Goal: Answer question/provide support

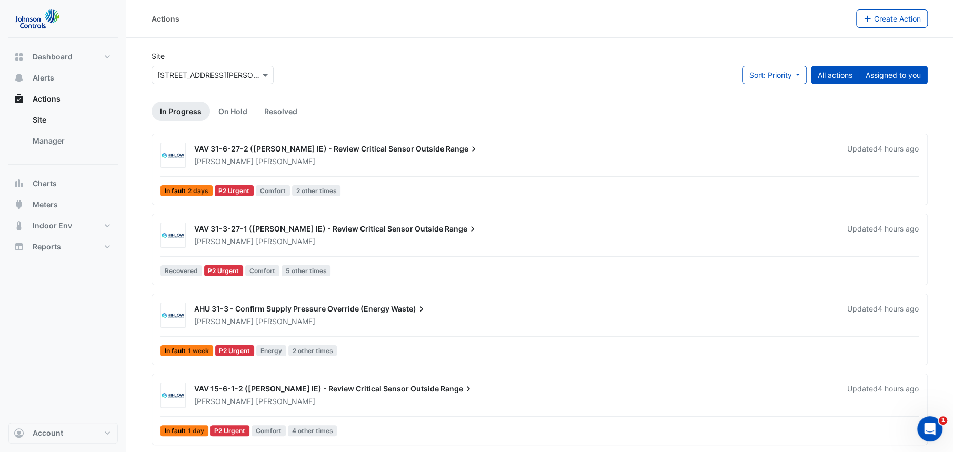
click at [889, 76] on button "Assigned to you" at bounding box center [893, 75] width 69 height 18
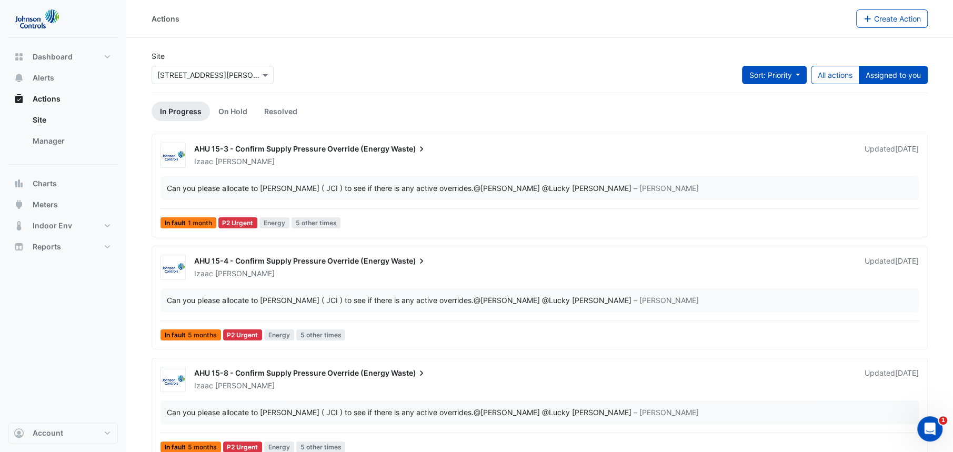
click at [776, 69] on button "Sort: Priority" at bounding box center [774, 75] width 65 height 18
click at [752, 114] on li "Updated" at bounding box center [762, 112] width 83 height 15
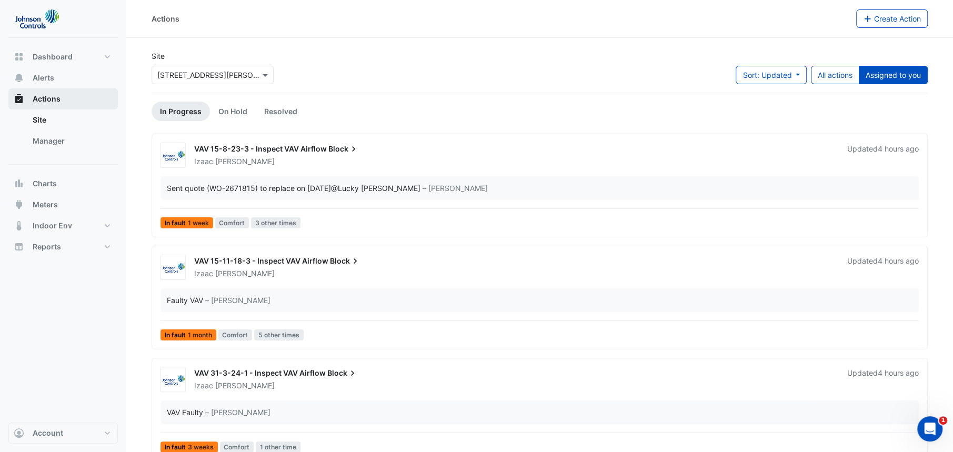
click at [48, 102] on span "Actions" at bounding box center [47, 99] width 28 height 11
click at [50, 134] on link "Manager" at bounding box center [71, 140] width 94 height 21
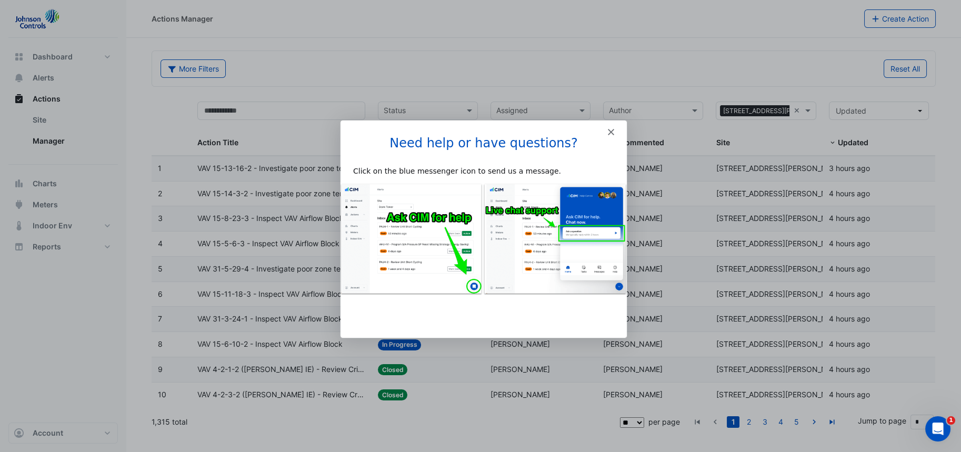
click at [609, 130] on polygon "Close" at bounding box center [610, 131] width 6 height 6
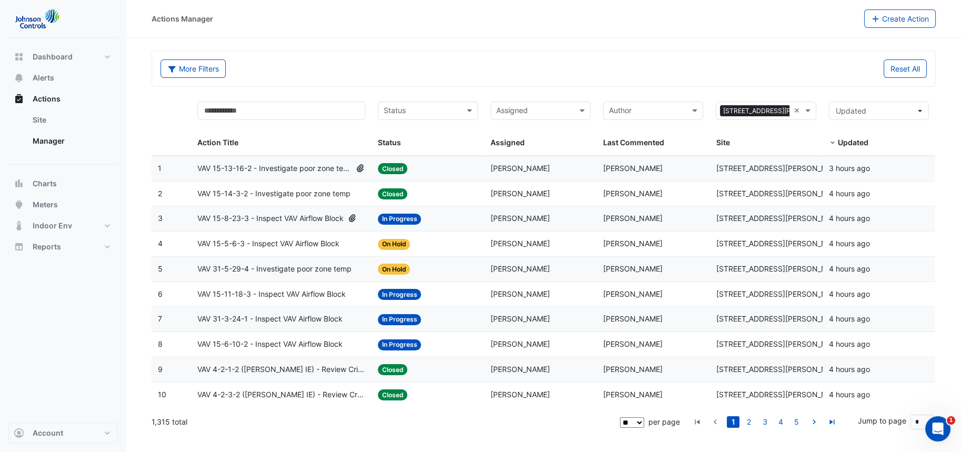
click at [549, 109] on input "text" at bounding box center [534, 112] width 76 height 12
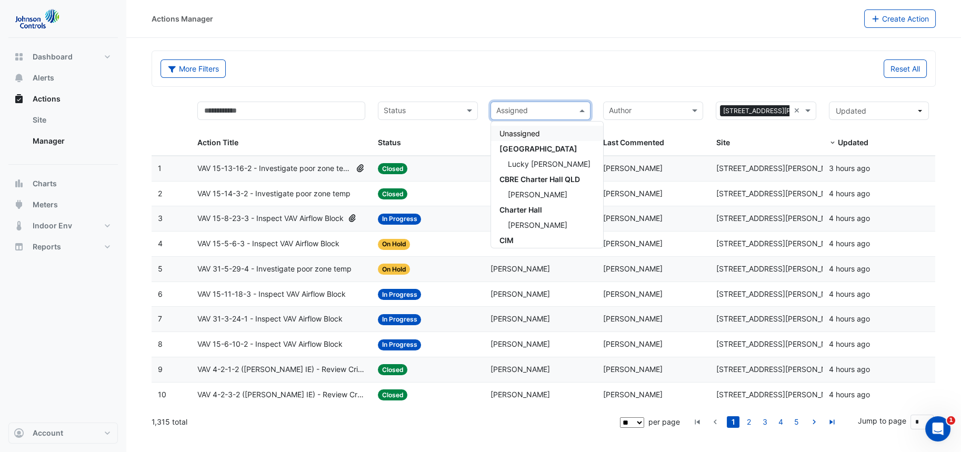
click at [549, 109] on input "text" at bounding box center [534, 112] width 76 height 12
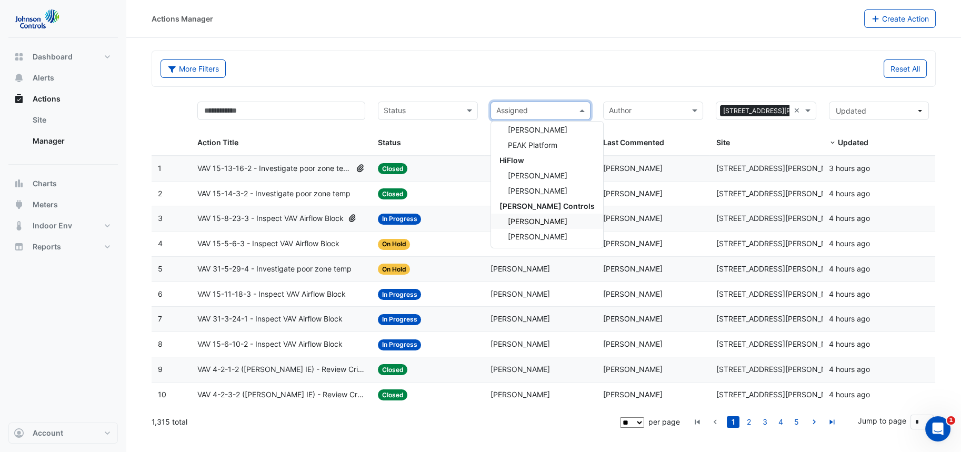
click at [532, 218] on span "[PERSON_NAME]" at bounding box center [537, 221] width 59 height 9
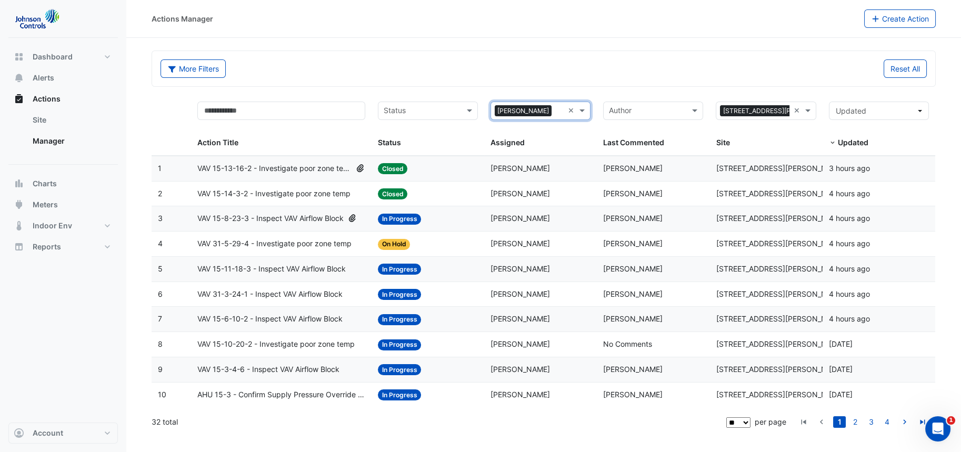
click at [441, 112] on input "text" at bounding box center [421, 112] width 76 height 12
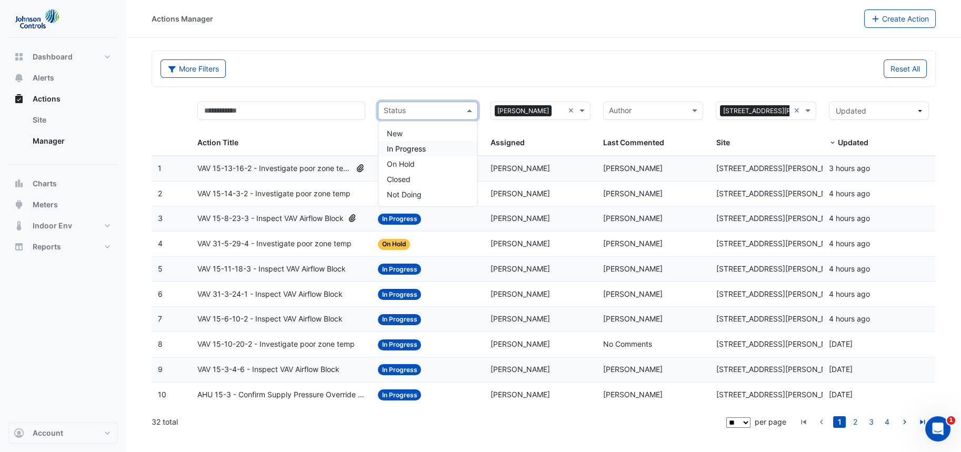
click at [416, 149] on span "In Progress" at bounding box center [406, 148] width 39 height 9
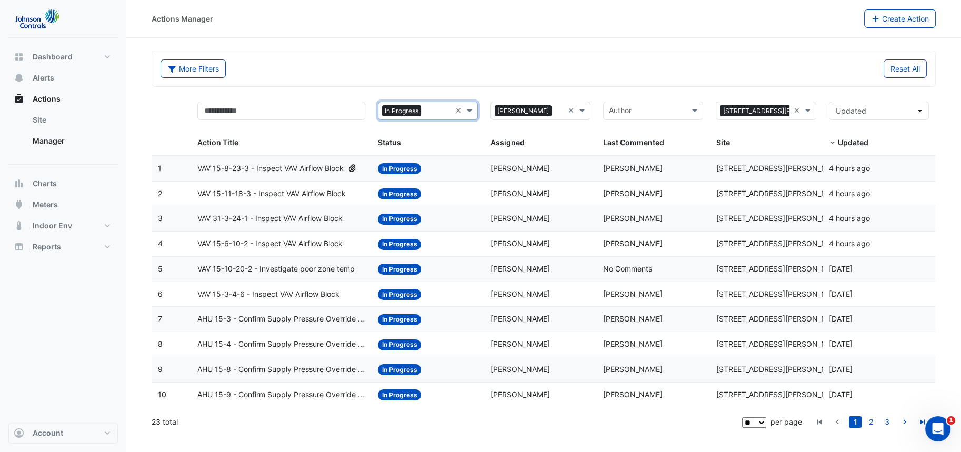
click at [276, 292] on span "VAV 15-3-4-6 - Inspect VAV Airflow Block" at bounding box center [268, 294] width 142 height 12
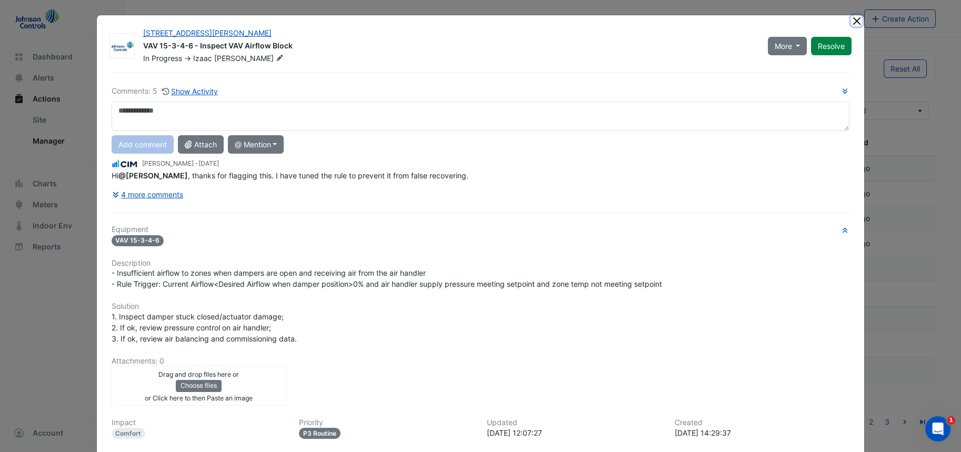
click at [851, 24] on button "Close" at bounding box center [856, 20] width 11 height 11
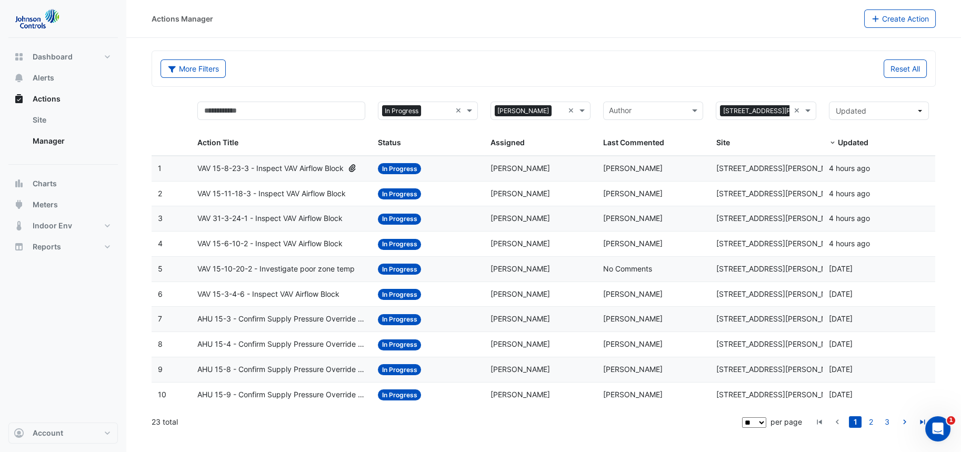
click at [268, 169] on span "VAV 15-8-23-3 - Inspect VAV Airflow Block" at bounding box center [270, 169] width 146 height 12
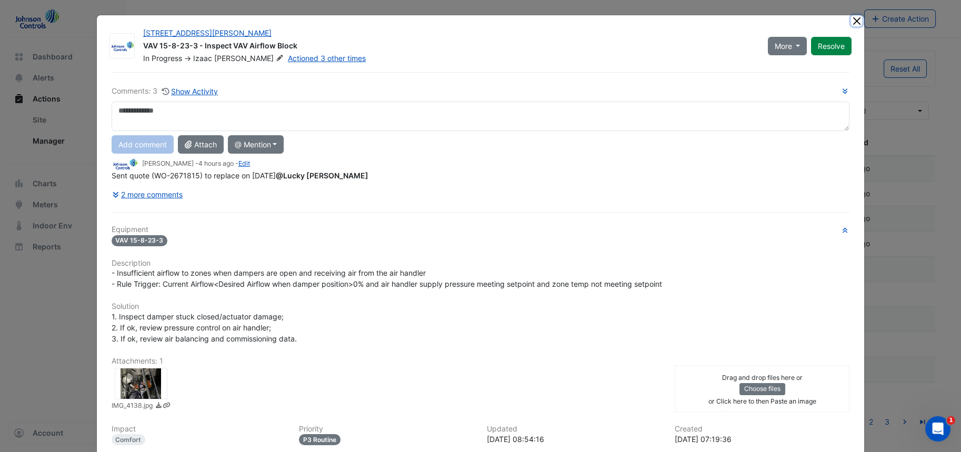
click at [854, 17] on button "Close" at bounding box center [856, 20] width 11 height 11
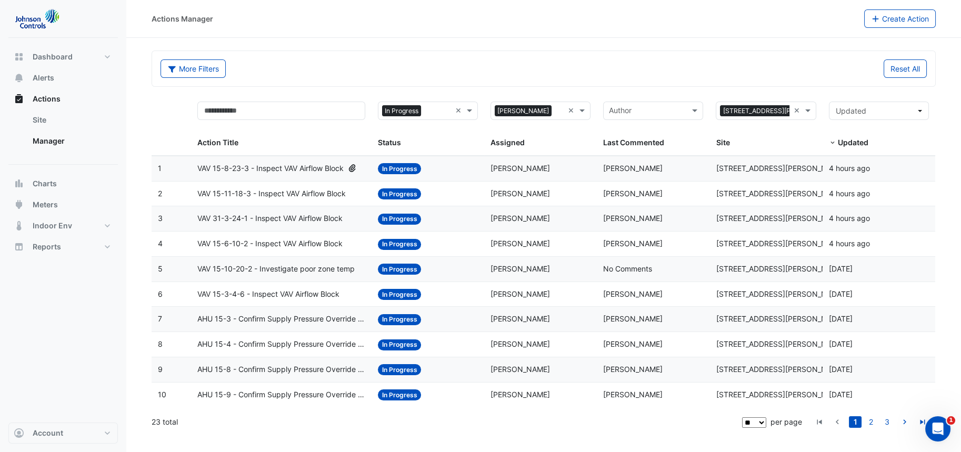
click at [229, 195] on span "VAV 15-11-18-3 - Inspect VAV Airflow Block" at bounding box center [271, 194] width 148 height 12
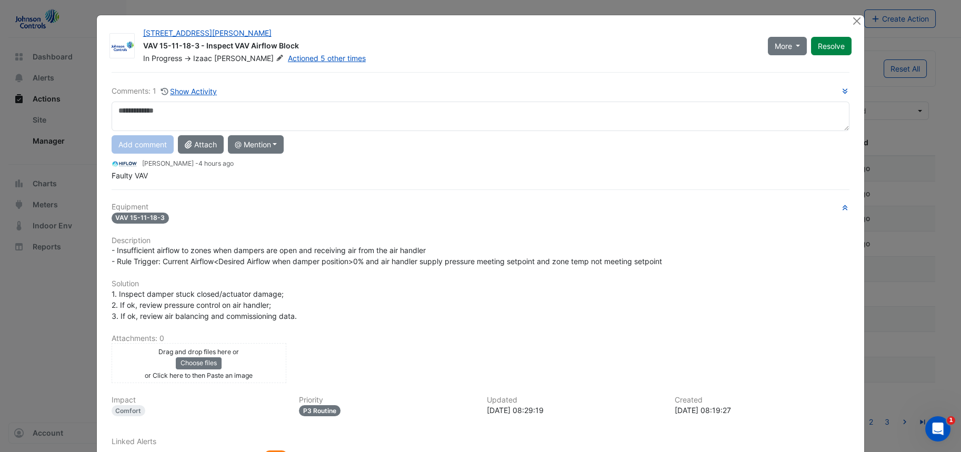
click at [13, 242] on ngb-modal-window "[STREET_ADDRESS][PERSON_NAME] VAV 15-11-18-3 - Inspect VAV Airflow Block In Pro…" at bounding box center [480, 226] width 961 height 452
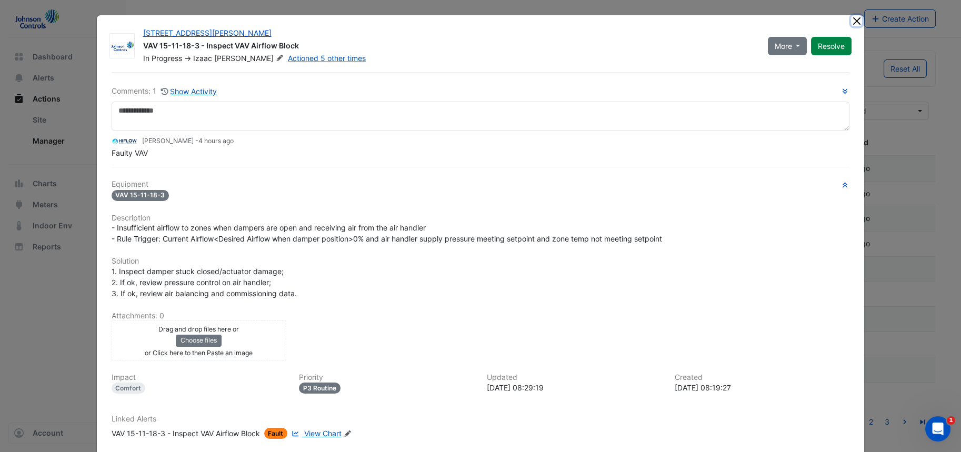
click at [853, 23] on button "Close" at bounding box center [856, 20] width 11 height 11
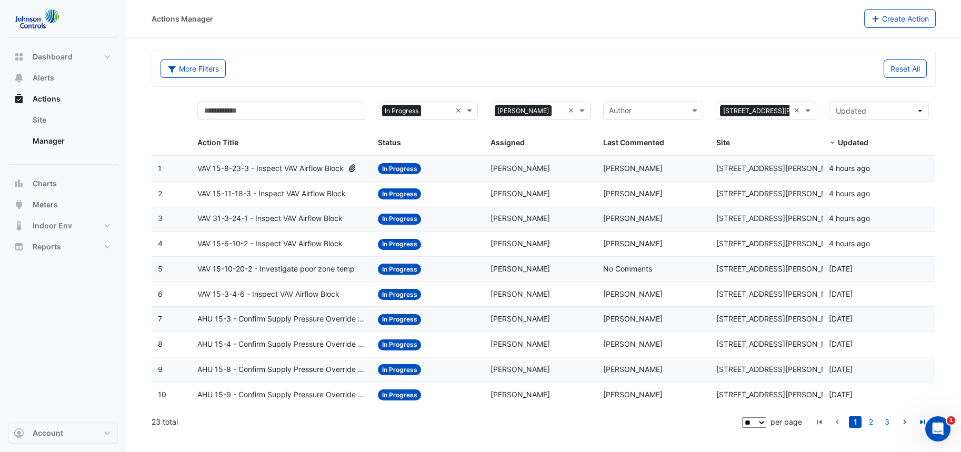
click at [278, 166] on span "VAV 15-8-23-3 - Inspect VAV Airflow Block" at bounding box center [270, 169] width 146 height 12
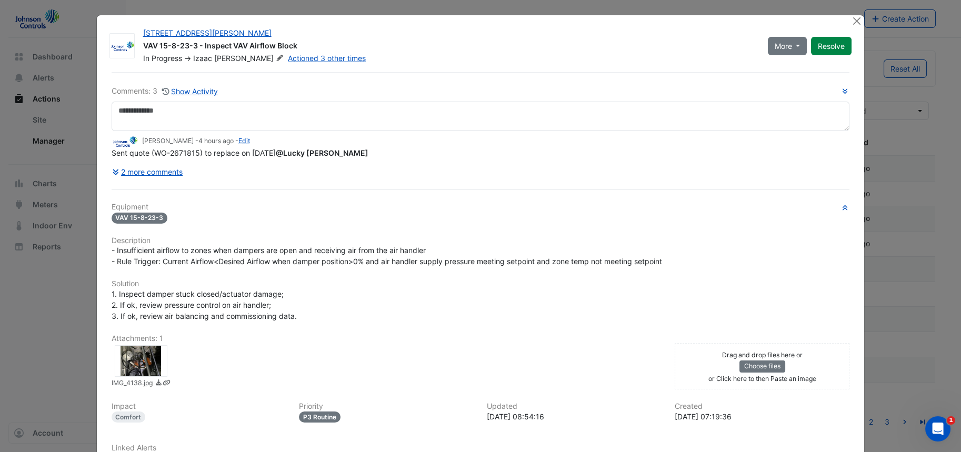
drag, startPoint x: 106, startPoint y: 174, endPoint x: 282, endPoint y: 154, distance: 177.4
click at [282, 154] on div "Comments: 3 Show Activity [PERSON_NAME] - 4 hours ago - Edit Sent quote (WO-267…" at bounding box center [480, 294] width 751 height 444
copy span "Sent quote (WO-2671815) to replace on [DATE]"
click at [897, 146] on ngb-modal-window "[STREET_ADDRESS][PERSON_NAME] VAV 15-8-23-3 - Inspect VAV Airflow Block In Prog…" at bounding box center [480, 226] width 961 height 452
click at [851, 16] on button "Close" at bounding box center [856, 20] width 11 height 11
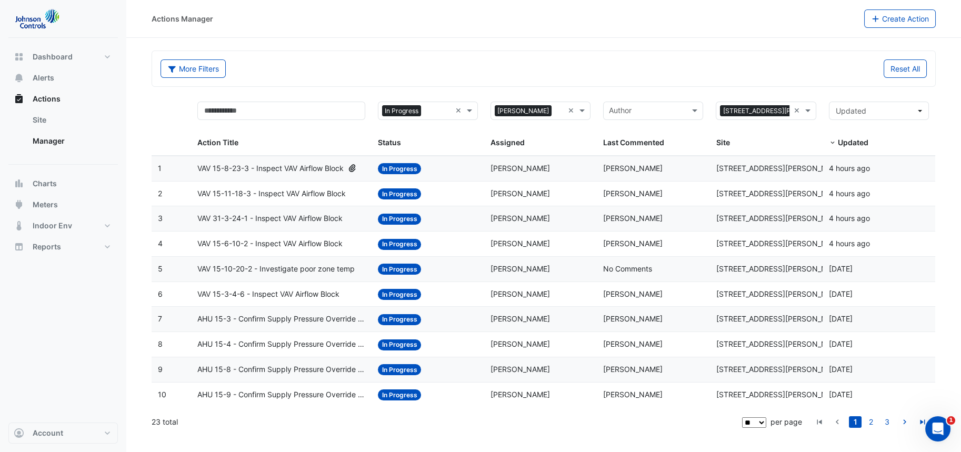
click at [258, 196] on span "VAV 15-11-18-3 - Inspect VAV Airflow Block" at bounding box center [271, 194] width 148 height 12
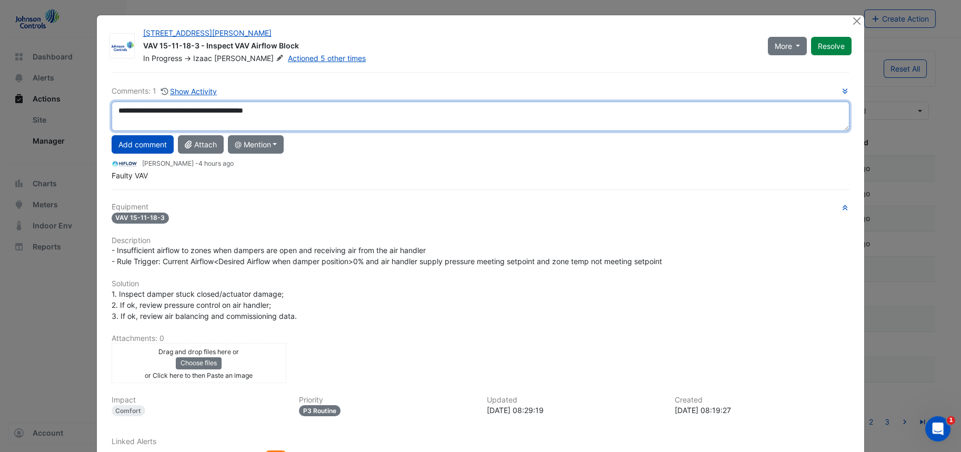
drag, startPoint x: 201, startPoint y: 112, endPoint x: 157, endPoint y: 110, distance: 44.8
click at [157, 110] on textarea "**********" at bounding box center [481, 116] width 738 height 29
paste textarea "*"
click at [310, 111] on textarea "**********" at bounding box center [481, 116] width 738 height 29
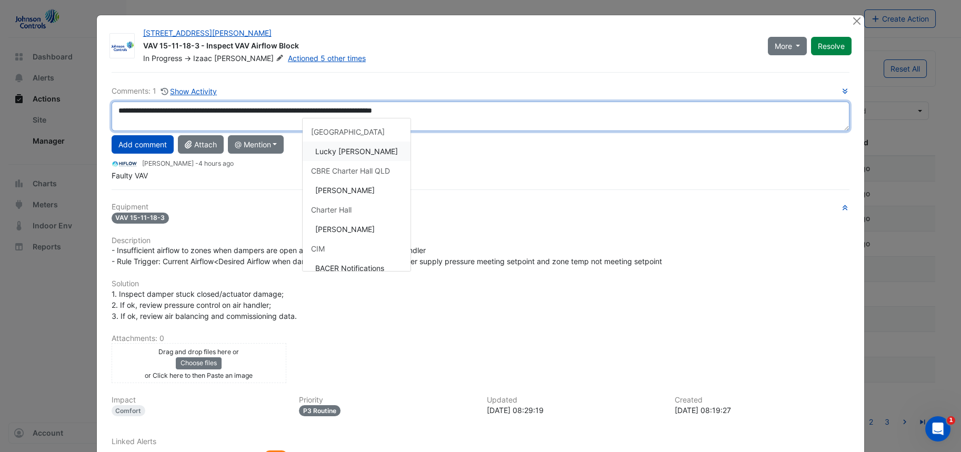
click at [330, 147] on div "**********" at bounding box center [481, 133] width 738 height 96
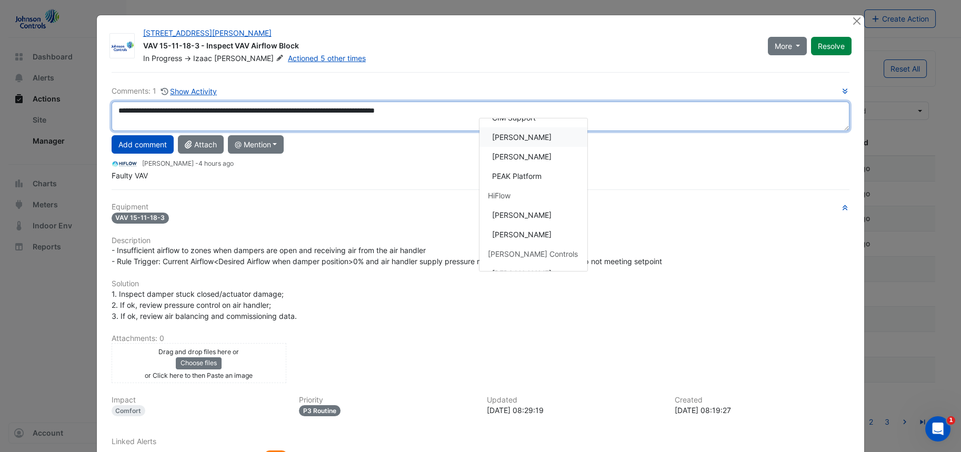
scroll to position [152, 0]
click at [521, 160] on div "**********" at bounding box center [481, 133] width 738 height 96
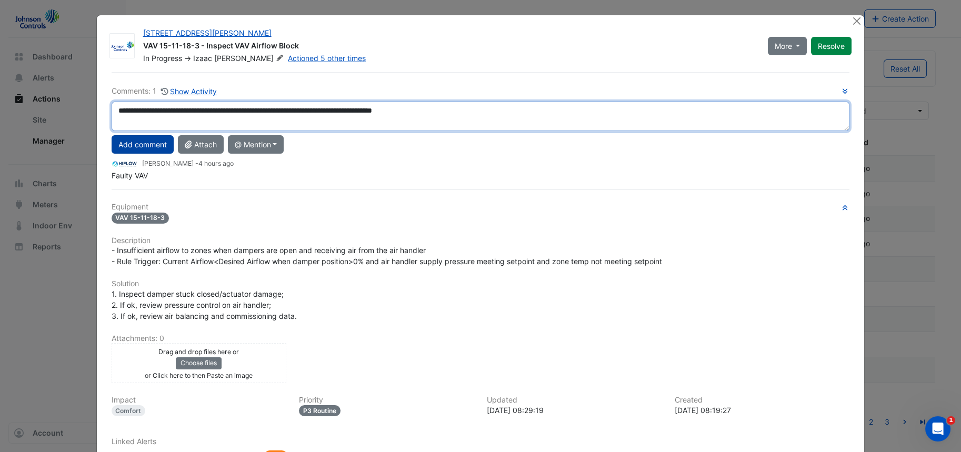
type textarea "**********"
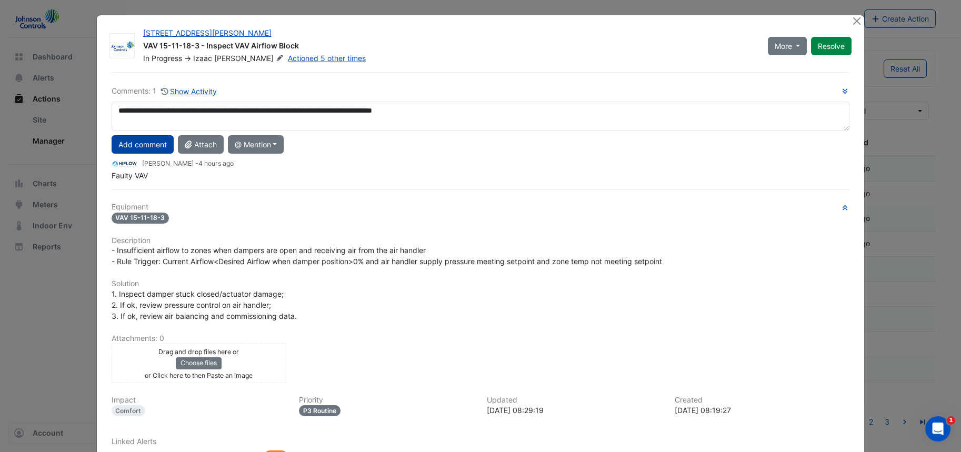
click at [155, 142] on button "Add comment" at bounding box center [143, 144] width 62 height 18
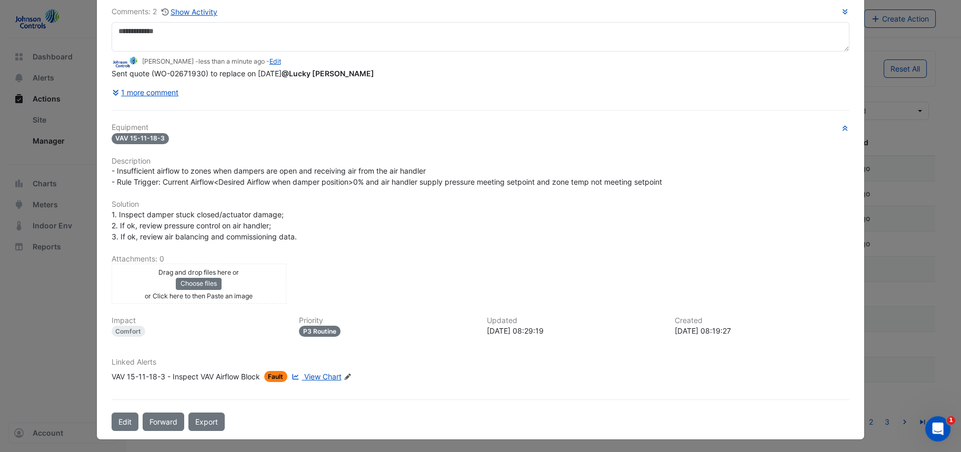
scroll to position [0, 0]
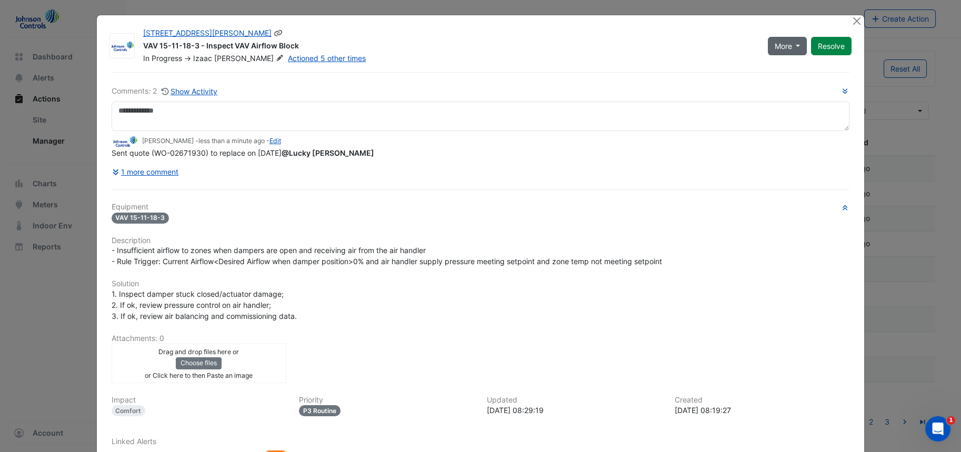
click at [776, 52] on button "More" at bounding box center [787, 46] width 39 height 18
click at [851, 21] on button "Close" at bounding box center [856, 20] width 11 height 11
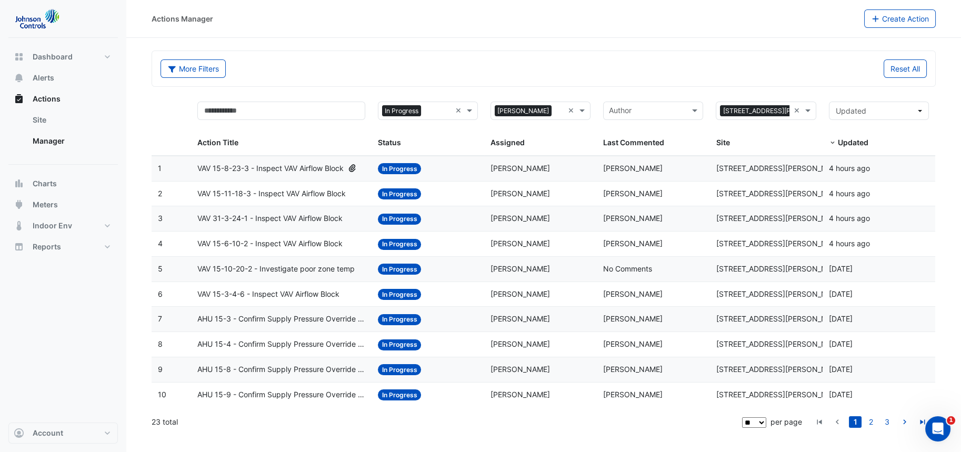
click at [314, 265] on span "VAV 15-10-20-2 - Investigate poor zone temp" at bounding box center [275, 269] width 157 height 12
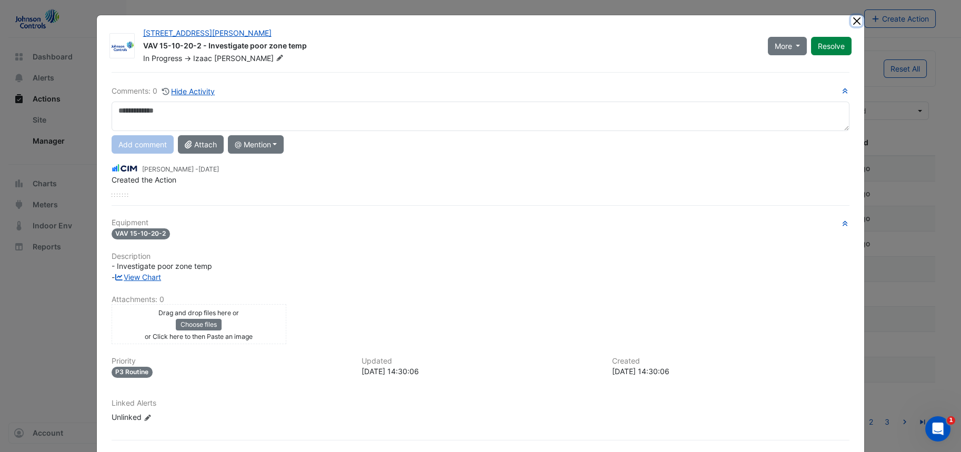
click at [856, 22] on button "Close" at bounding box center [856, 20] width 11 height 11
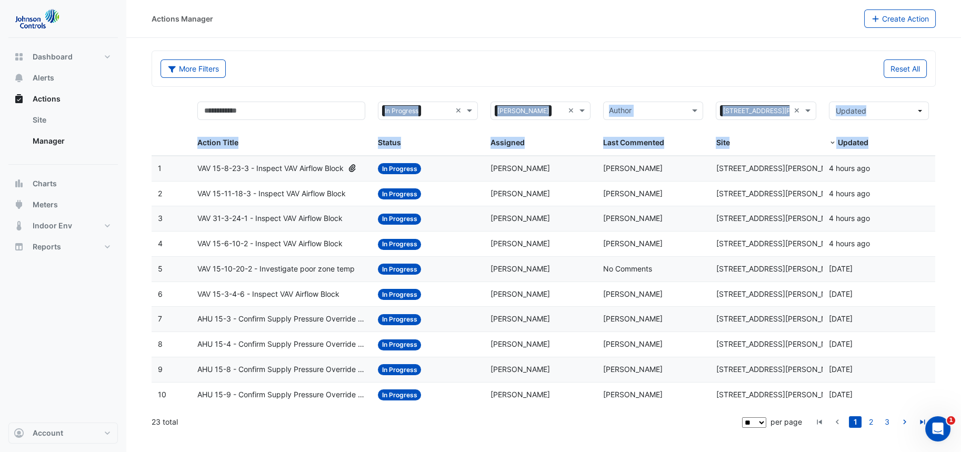
drag, startPoint x: 197, startPoint y: 140, endPoint x: 877, endPoint y: 138, distance: 680.7
click at [877, 138] on div "Action Title × In Progress × Status × [PERSON_NAME] × Assigned Author Last Comm…" at bounding box center [543, 125] width 783 height 60
click at [877, 138] on div "Updated" at bounding box center [877, 143] width 96 height 12
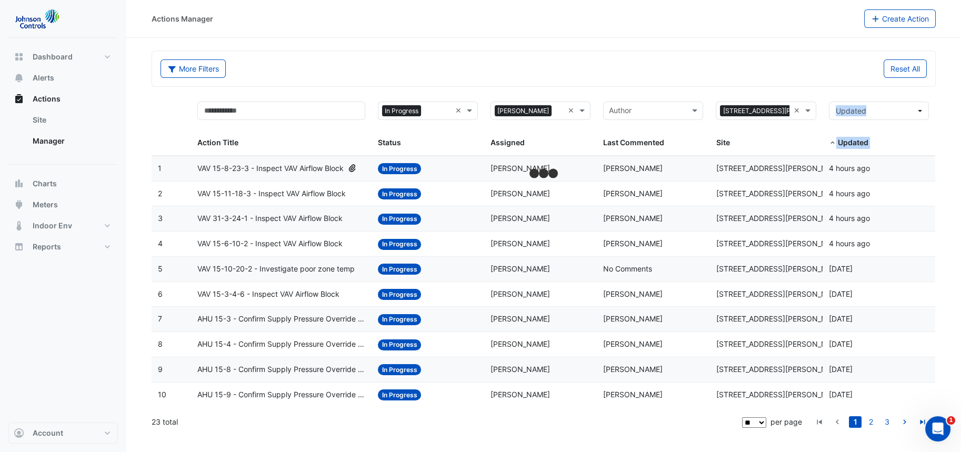
drag, startPoint x: 877, startPoint y: 138, endPoint x: 744, endPoint y: 138, distance: 133.6
click at [745, 138] on div "Action Title × In Progress × Status × [PERSON_NAME] × Assigned Author Last Comm…" at bounding box center [543, 125] width 783 height 60
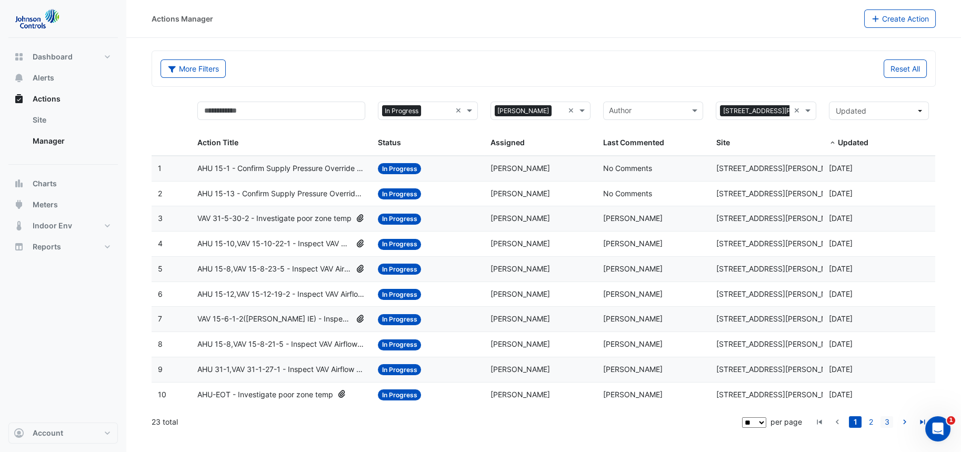
click at [889, 419] on link "3" at bounding box center [886, 422] width 13 height 12
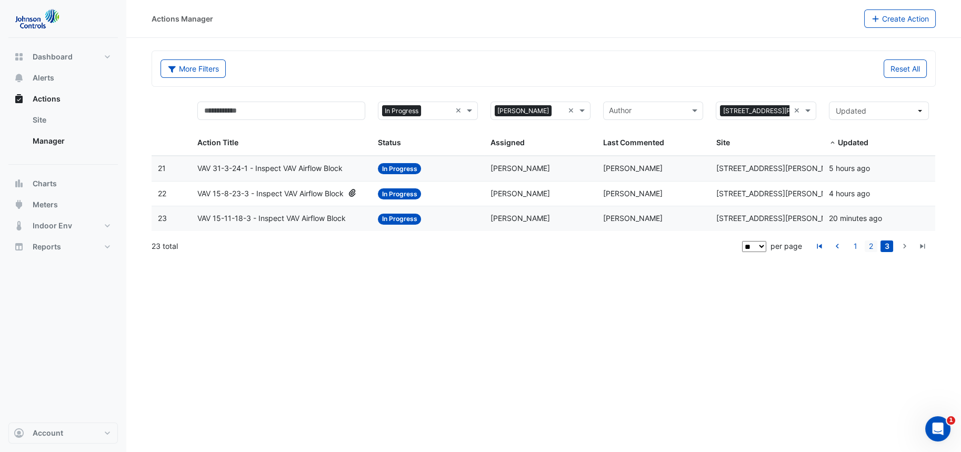
click at [870, 241] on link "2" at bounding box center [870, 246] width 13 height 12
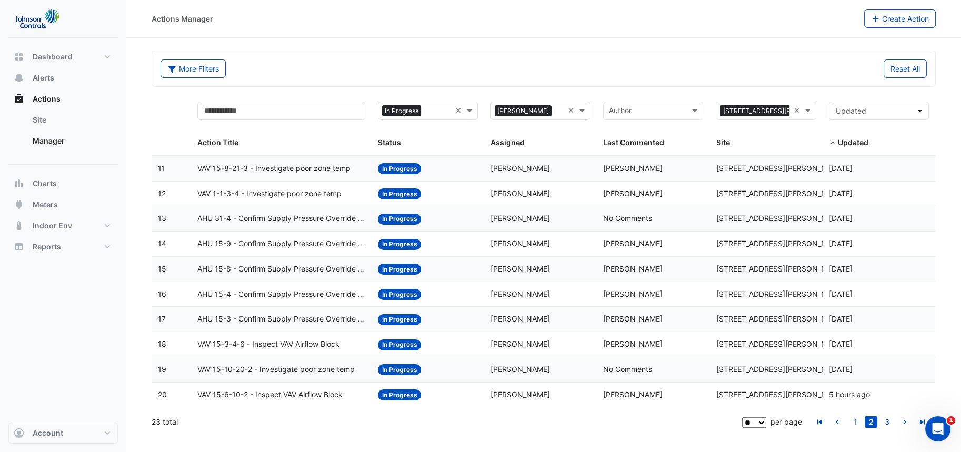
click at [315, 344] on span "VAV 15-3-4-6 - Inspect VAV Airflow Block" at bounding box center [268, 344] width 142 height 12
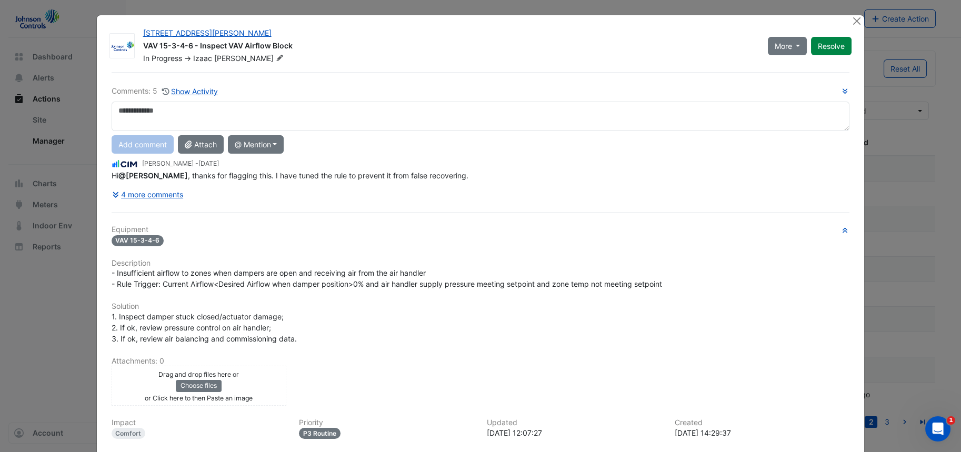
click at [852, 15] on div "[STREET_ADDRESS][PERSON_NAME] VAV 15-3-4-6 - Inspect VAV Airflow Block In Progr…" at bounding box center [480, 278] width 769 height 527
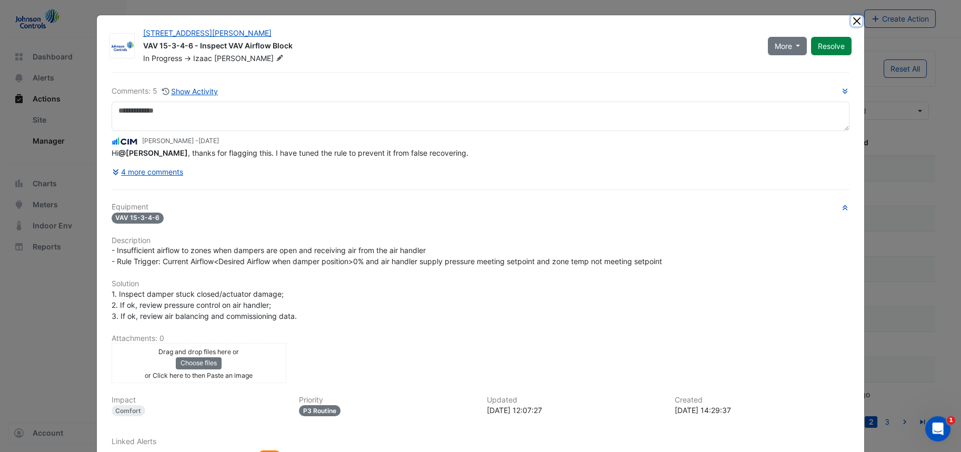
click at [853, 18] on button "Close" at bounding box center [856, 20] width 11 height 11
